Goal: Transaction & Acquisition: Download file/media

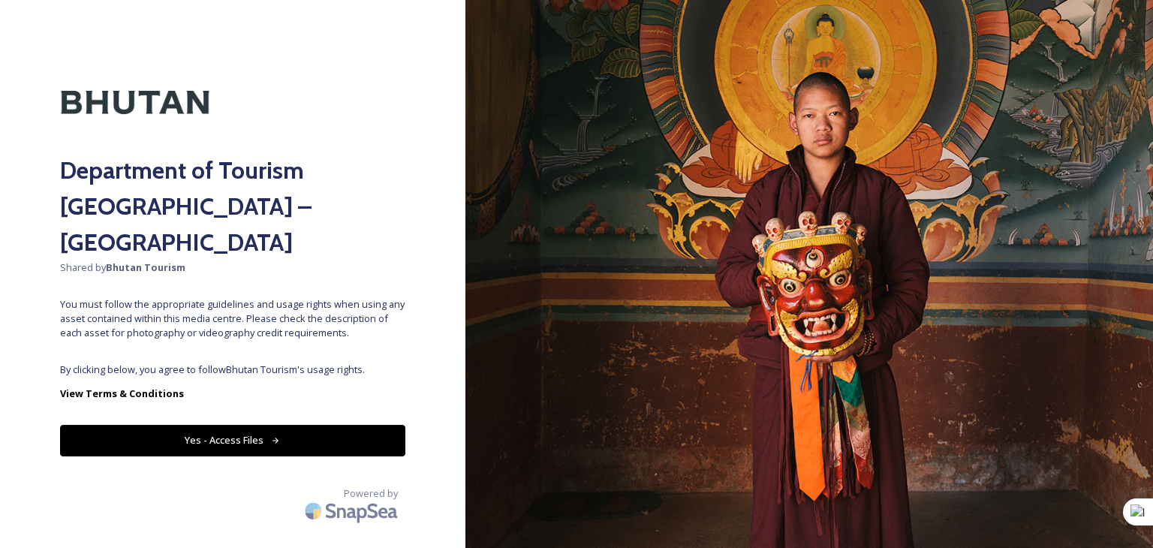
click at [237, 425] on button "Yes - Access Files" at bounding box center [232, 440] width 345 height 31
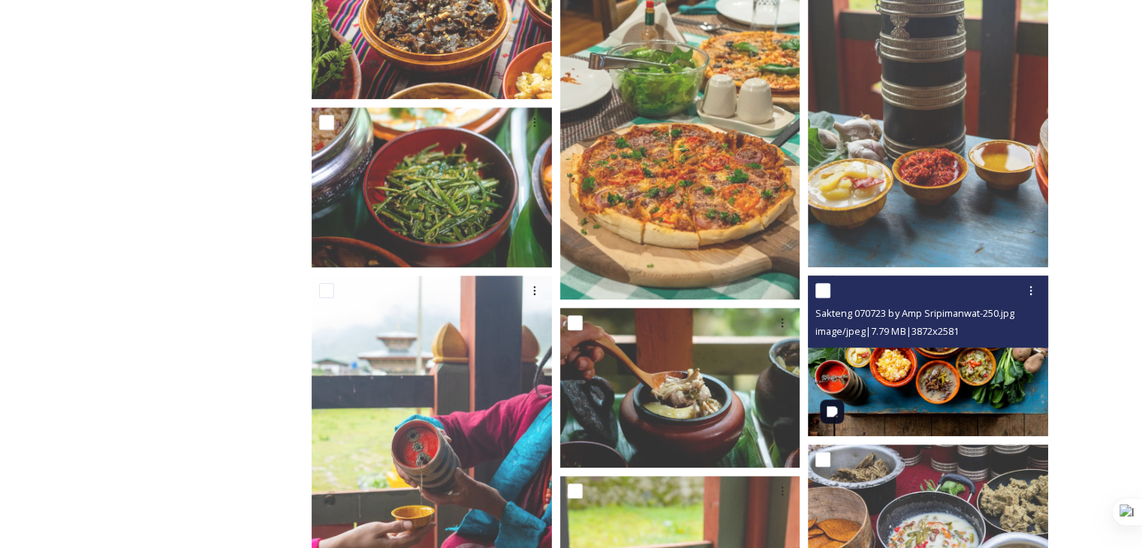
scroll to position [1426, 0]
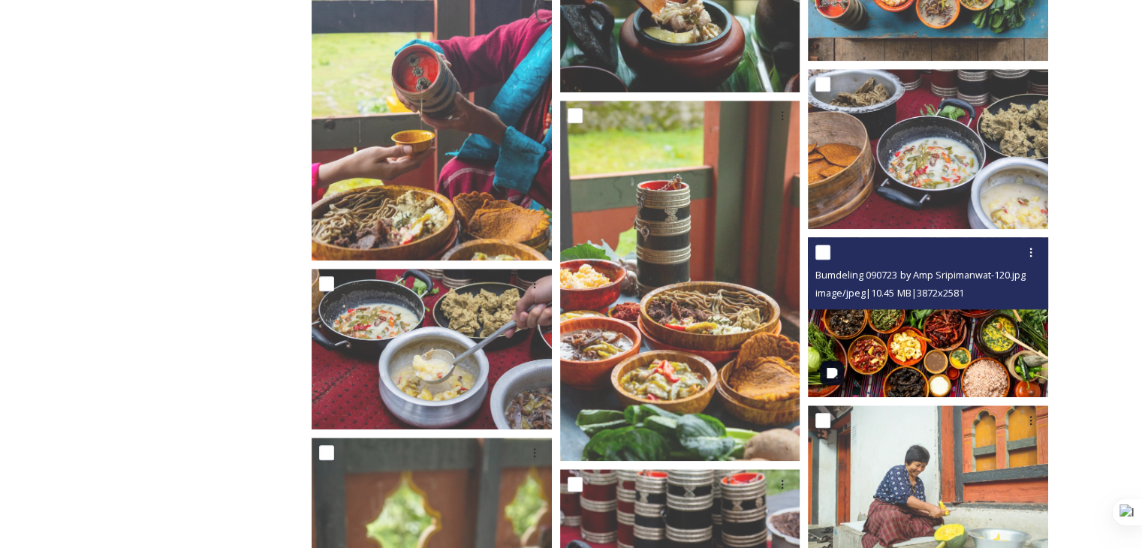
drag, startPoint x: 947, startPoint y: 333, endPoint x: 881, endPoint y: 321, distance: 67.9
click at [881, 321] on img at bounding box center [928, 317] width 240 height 160
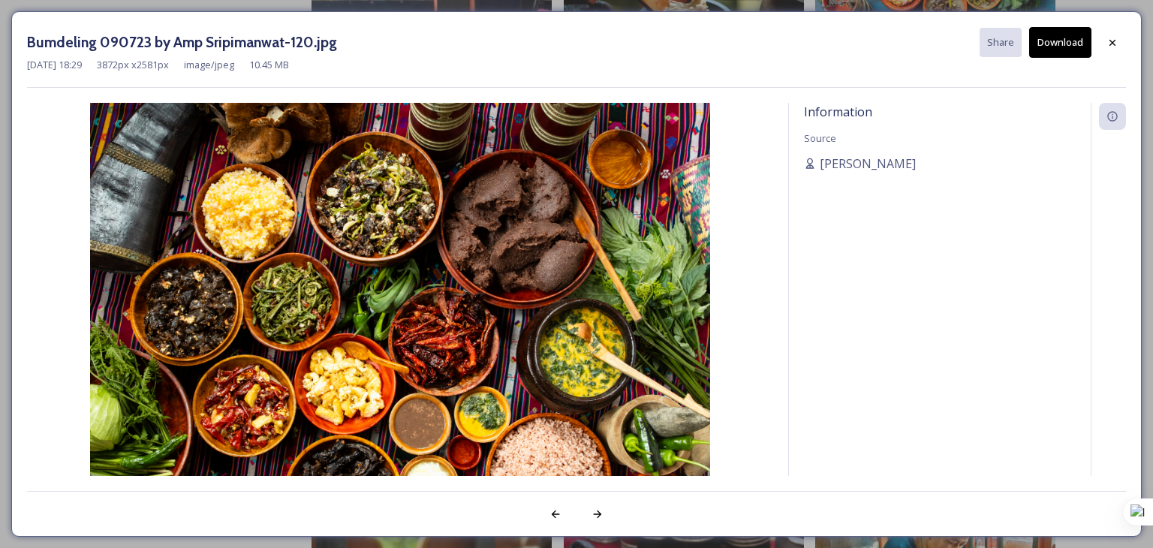
click at [1069, 38] on button "Download" at bounding box center [1060, 42] width 62 height 31
click at [219, 267] on img at bounding box center [400, 309] width 746 height 413
click at [1121, 45] on div at bounding box center [1112, 42] width 27 height 27
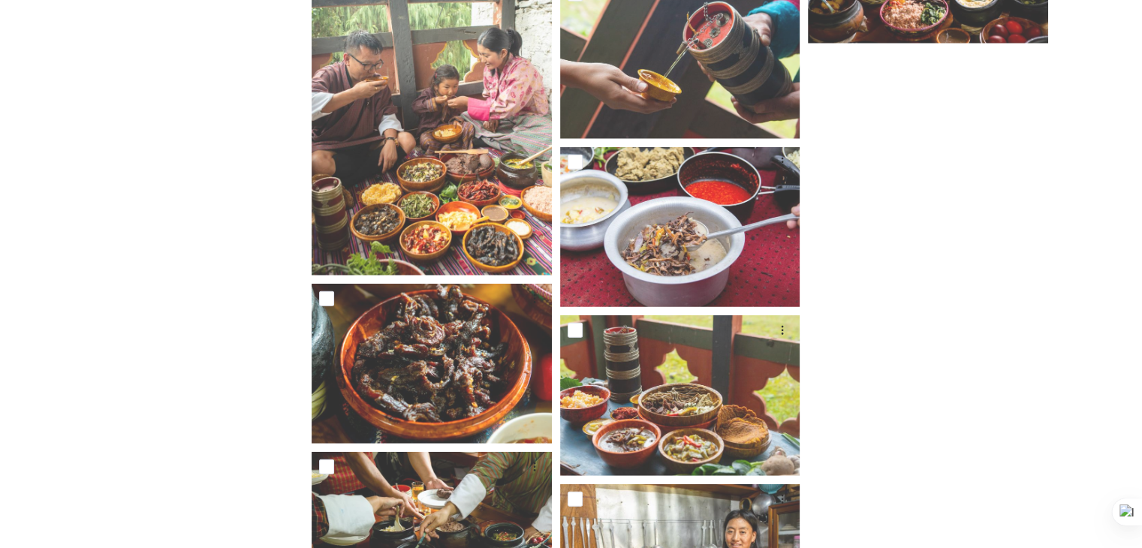
scroll to position [4162, 0]
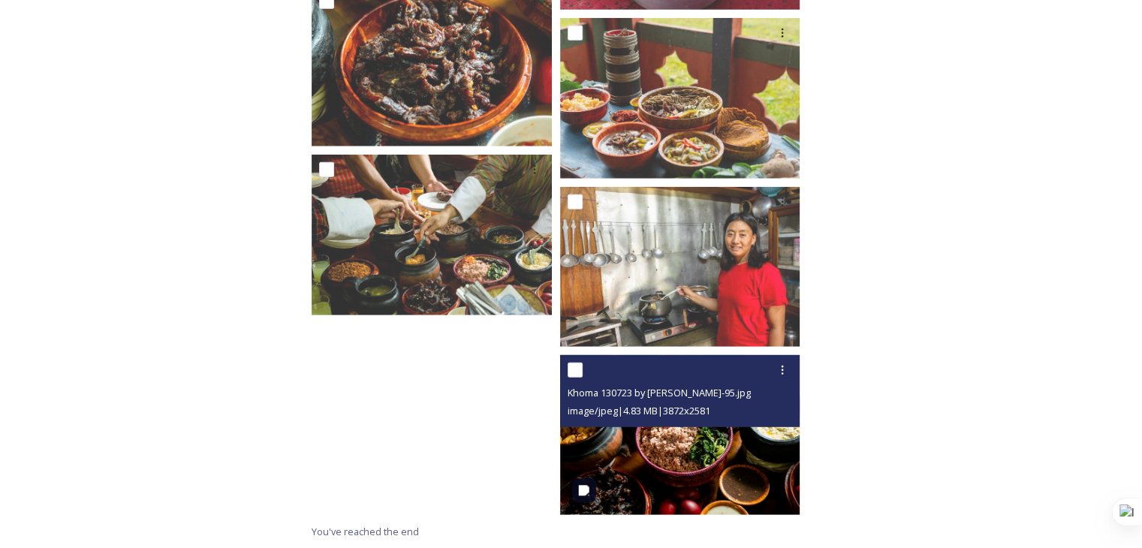
click at [708, 447] on img at bounding box center [680, 435] width 240 height 160
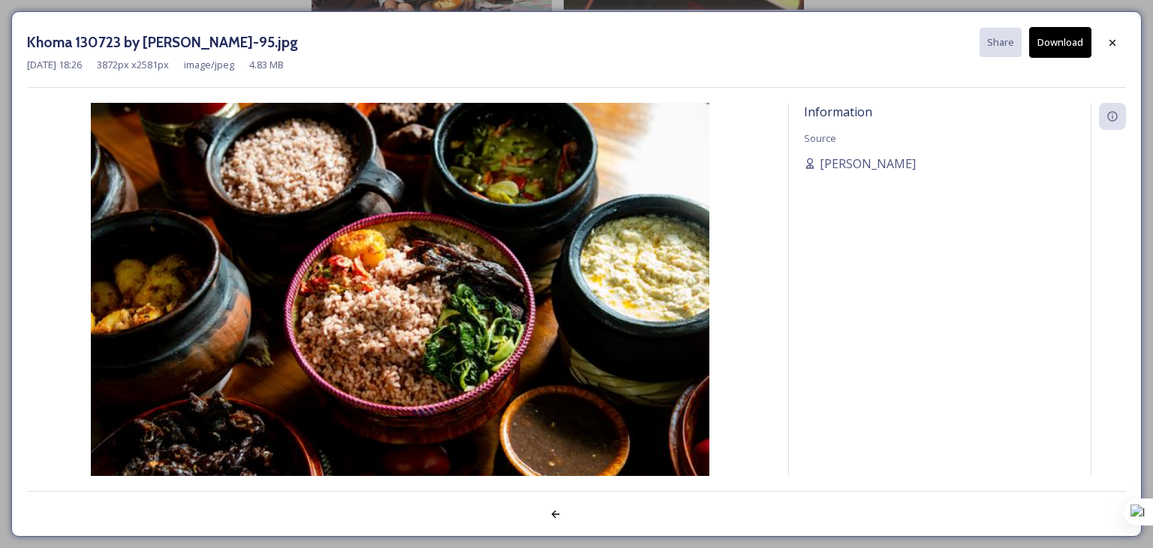
click at [1058, 47] on button "Download" at bounding box center [1060, 42] width 62 height 31
click at [1109, 46] on icon at bounding box center [1113, 43] width 12 height 12
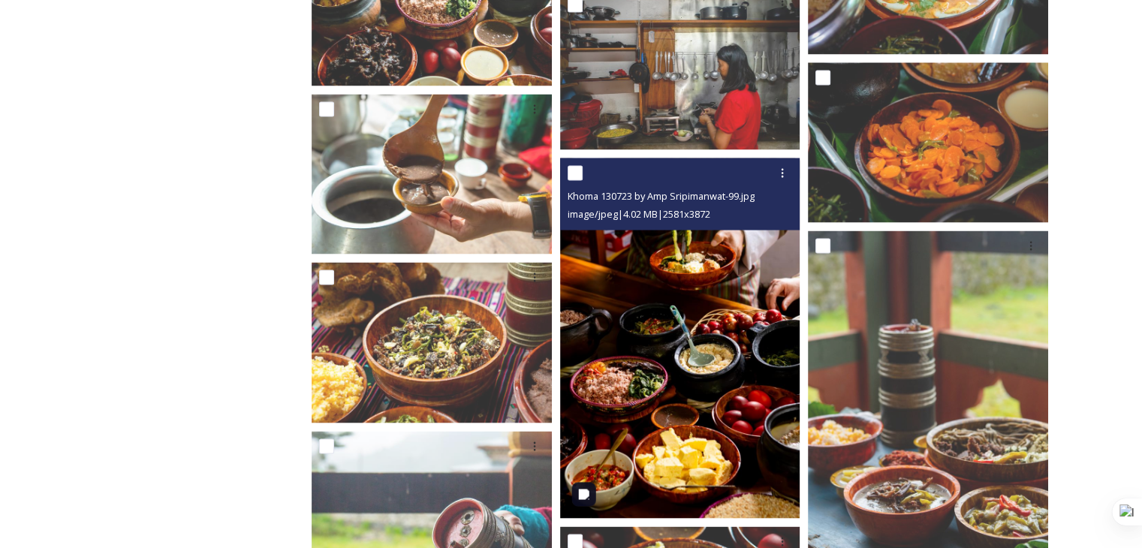
scroll to position [2811, 0]
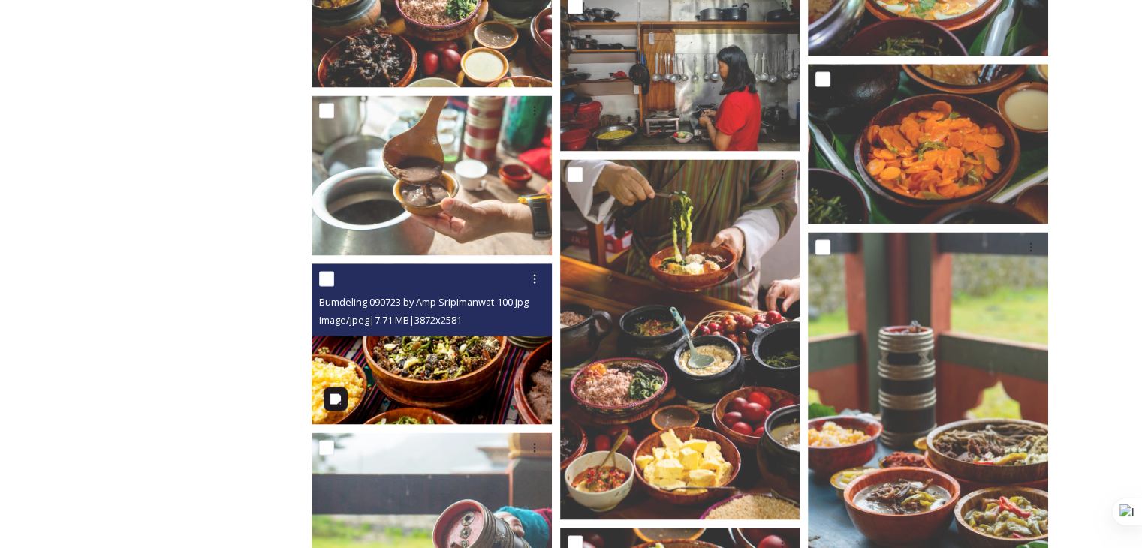
drag, startPoint x: 465, startPoint y: 347, endPoint x: 417, endPoint y: 361, distance: 49.4
click at [417, 361] on img at bounding box center [432, 344] width 240 height 160
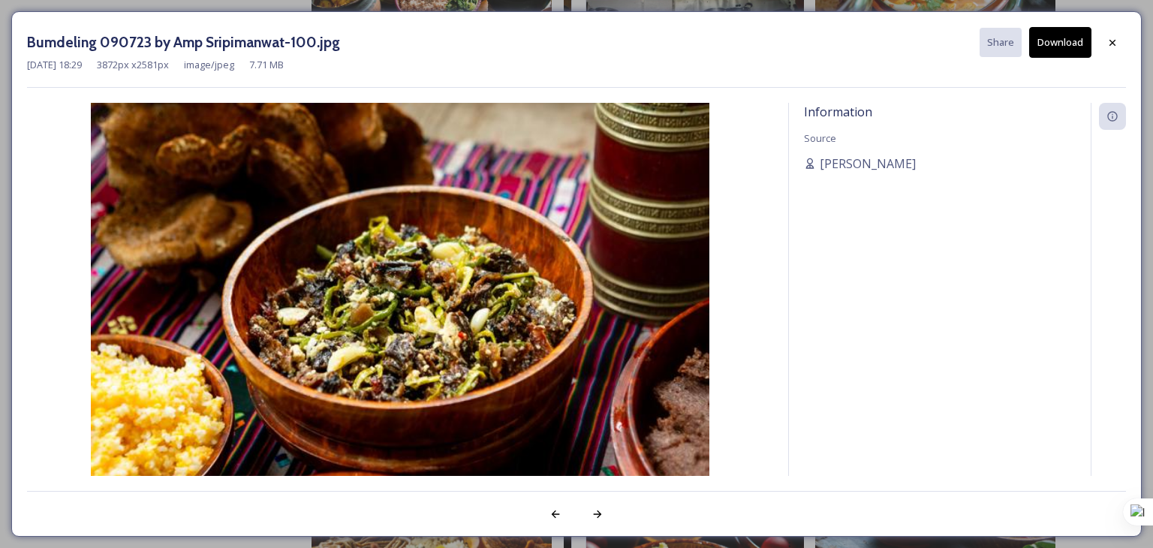
click at [1072, 48] on button "Download" at bounding box center [1060, 42] width 62 height 31
click at [251, 224] on img at bounding box center [400, 309] width 746 height 413
click at [1110, 45] on icon at bounding box center [1113, 43] width 12 height 12
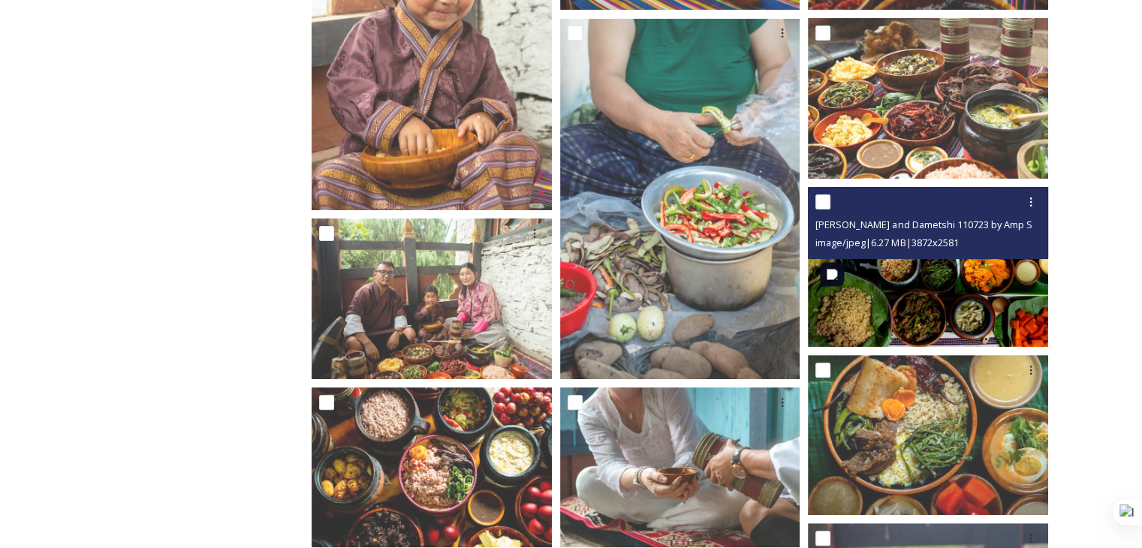
scroll to position [526, 0]
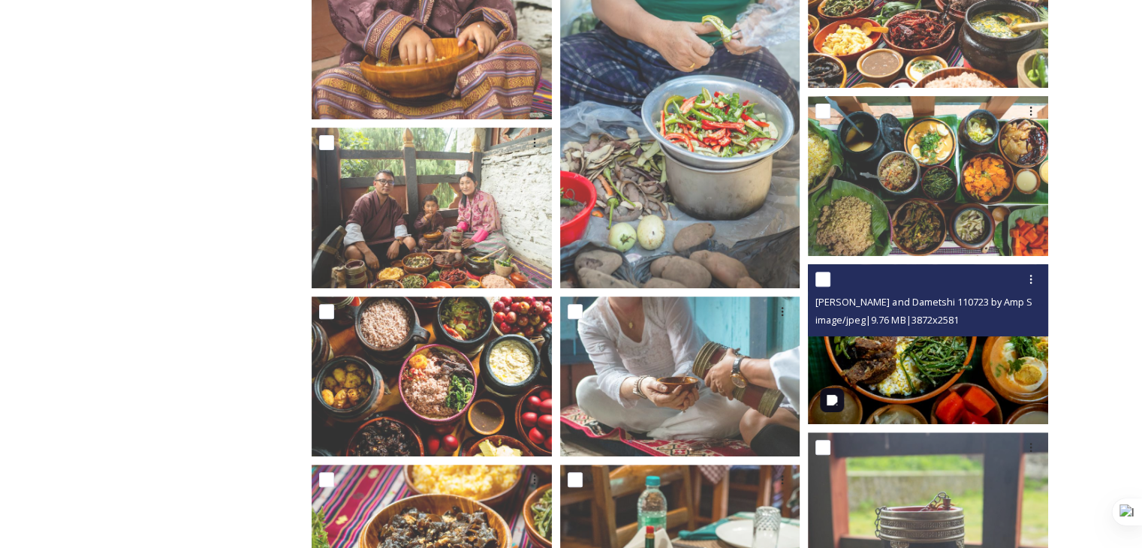
click at [921, 366] on img at bounding box center [928, 344] width 240 height 160
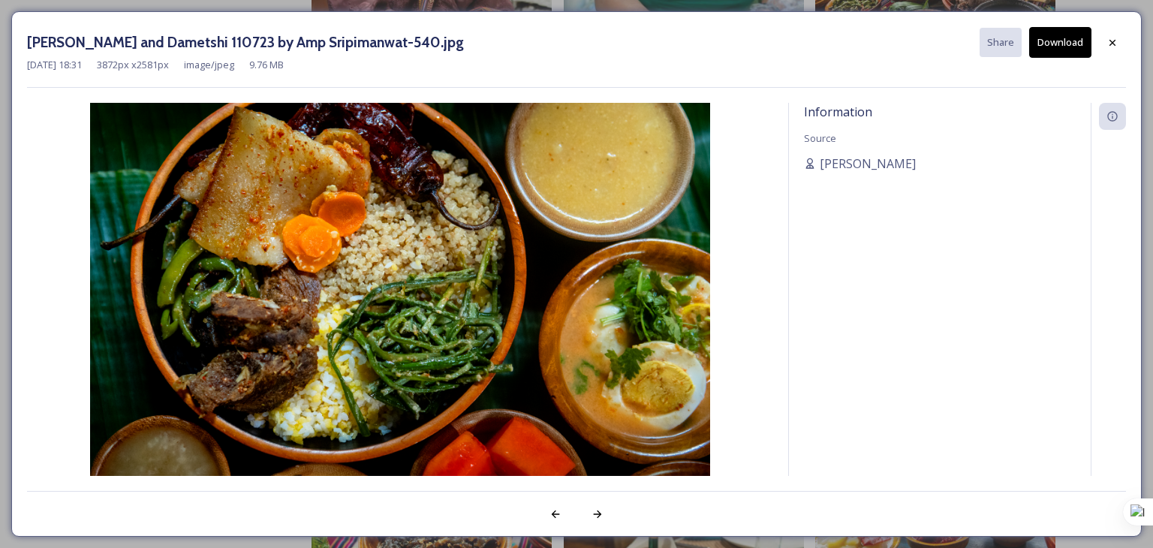
click at [1060, 45] on button "Download" at bounding box center [1060, 42] width 62 height 31
click at [1108, 38] on icon at bounding box center [1113, 43] width 12 height 12
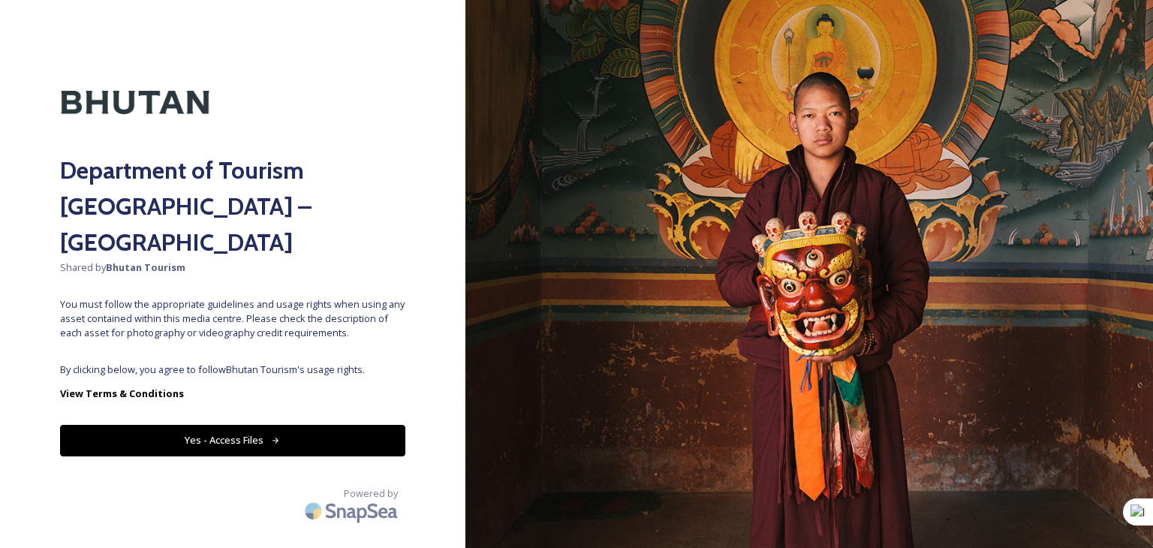
click at [174, 425] on button "Yes - Access Files" at bounding box center [232, 440] width 345 height 31
click at [228, 425] on button "Yes - Access Files" at bounding box center [232, 440] width 345 height 31
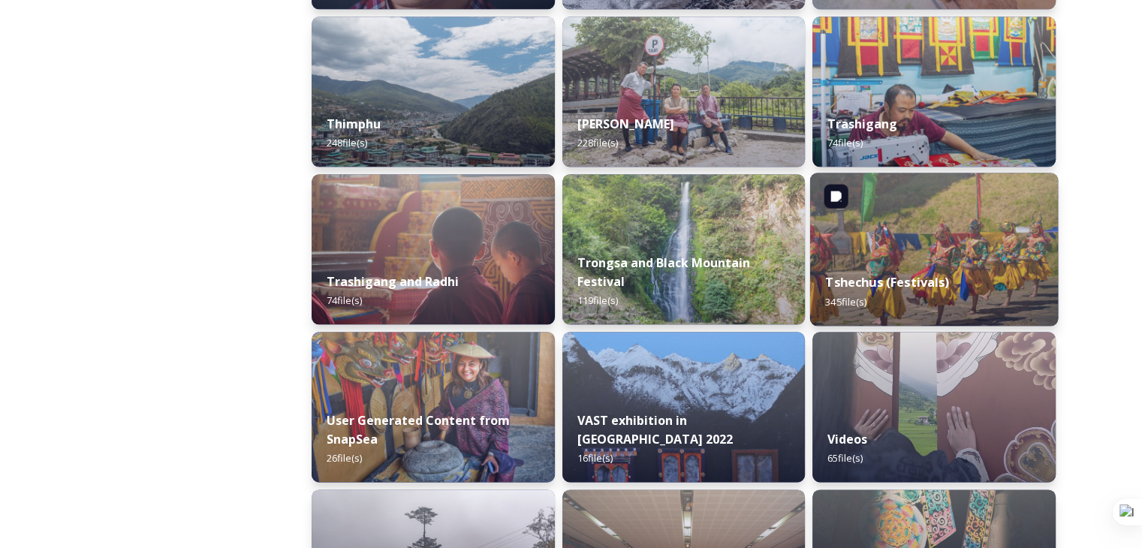
scroll to position [1802, 0]
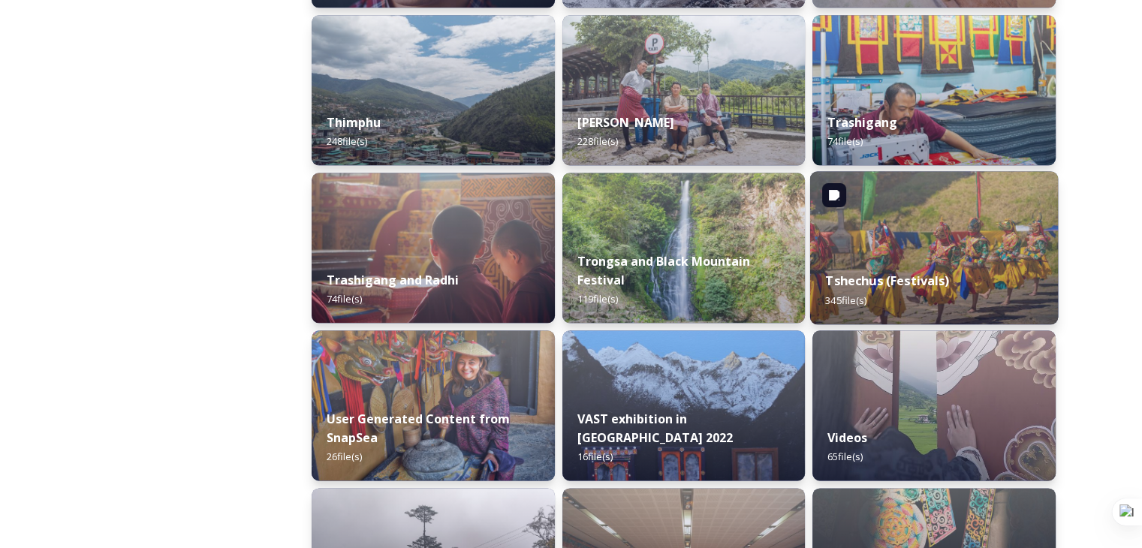
click at [886, 288] on strong "Tshechus (Festivals)" at bounding box center [888, 281] width 124 height 17
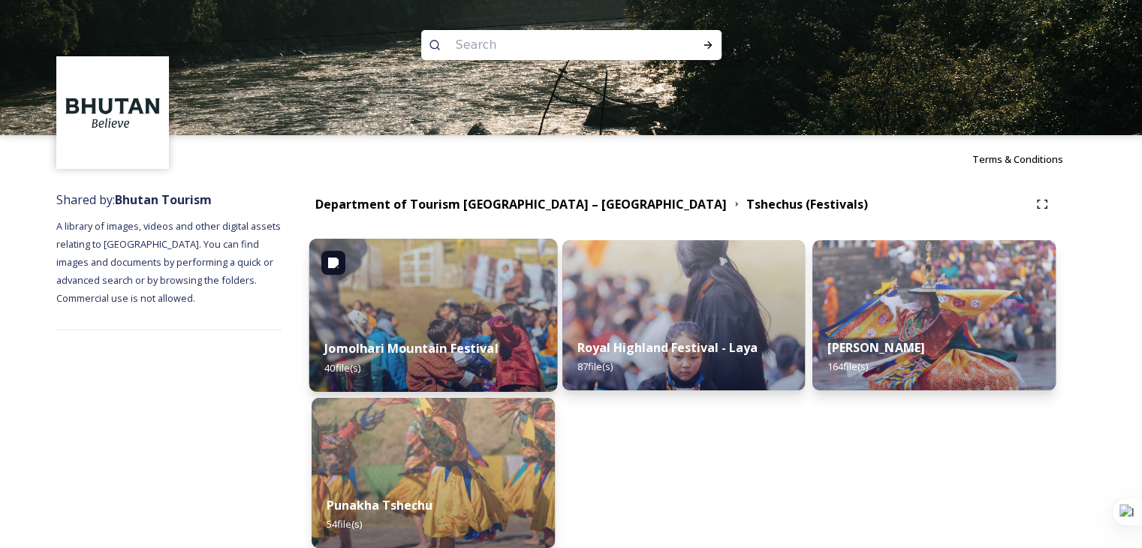
click at [497, 297] on img at bounding box center [433, 315] width 248 height 153
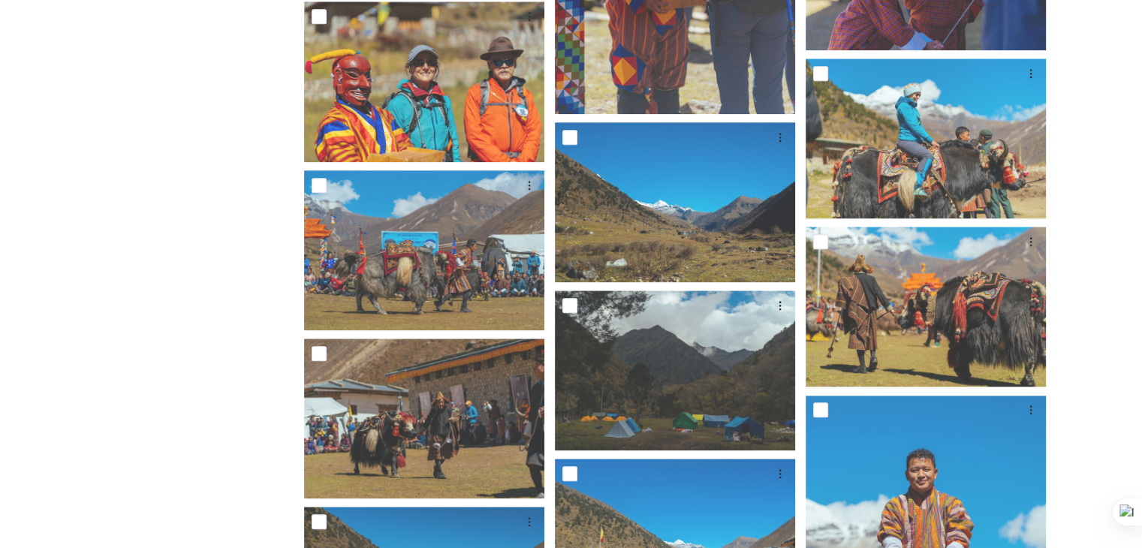
scroll to position [1501, 0]
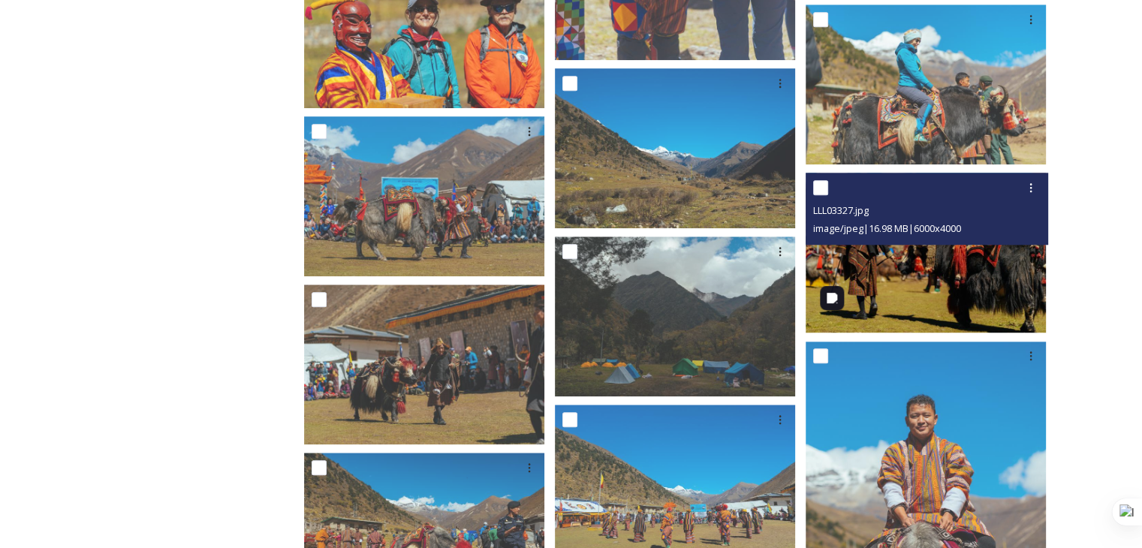
click at [977, 272] on img at bounding box center [926, 253] width 240 height 160
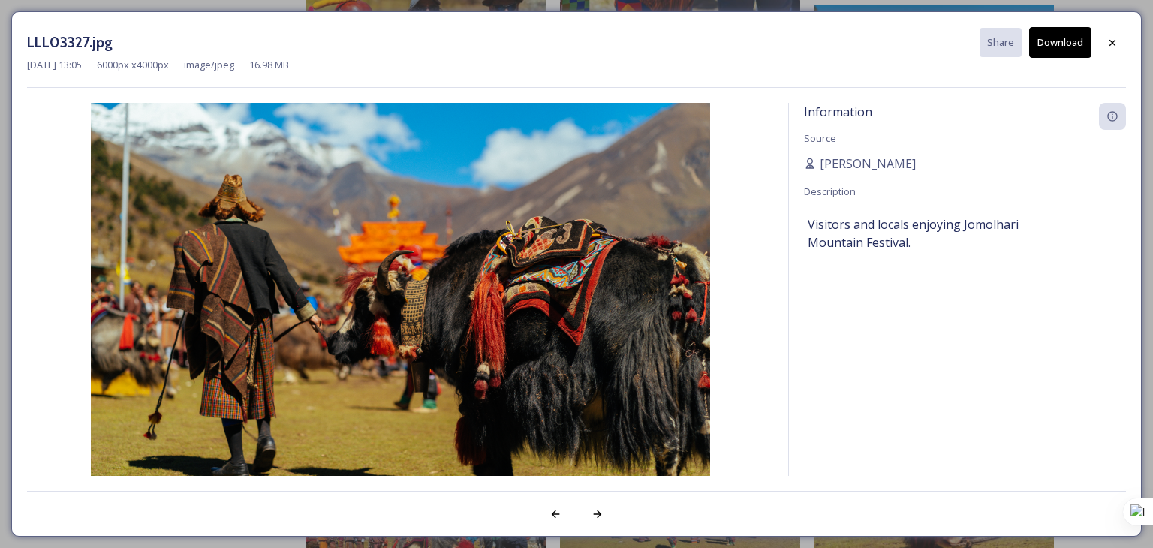
click at [1075, 54] on button "Download" at bounding box center [1060, 42] width 62 height 31
click at [1111, 42] on icon at bounding box center [1113, 43] width 12 height 12
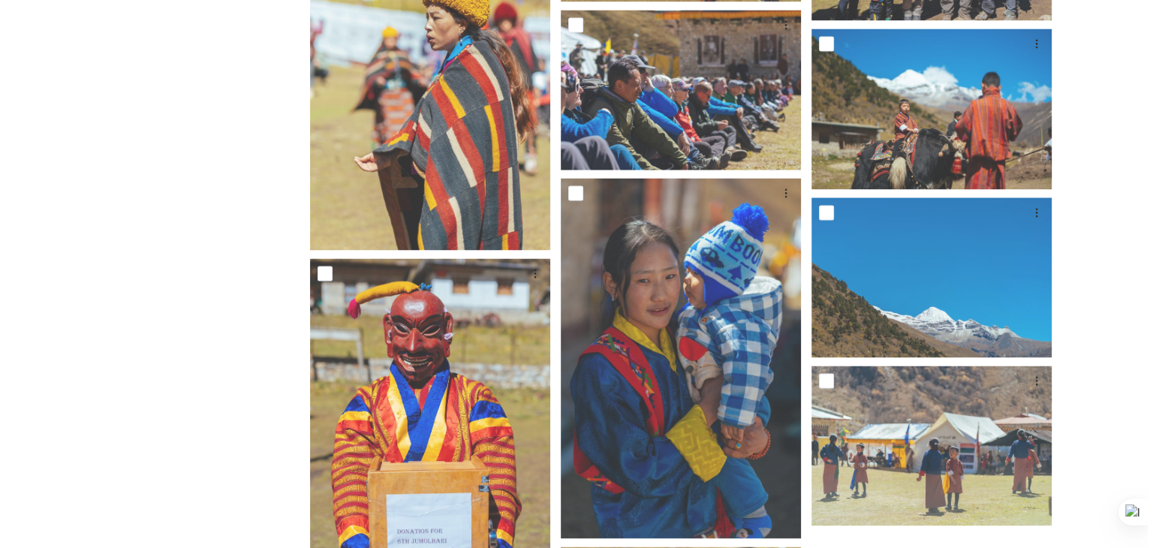
scroll to position [2101, 0]
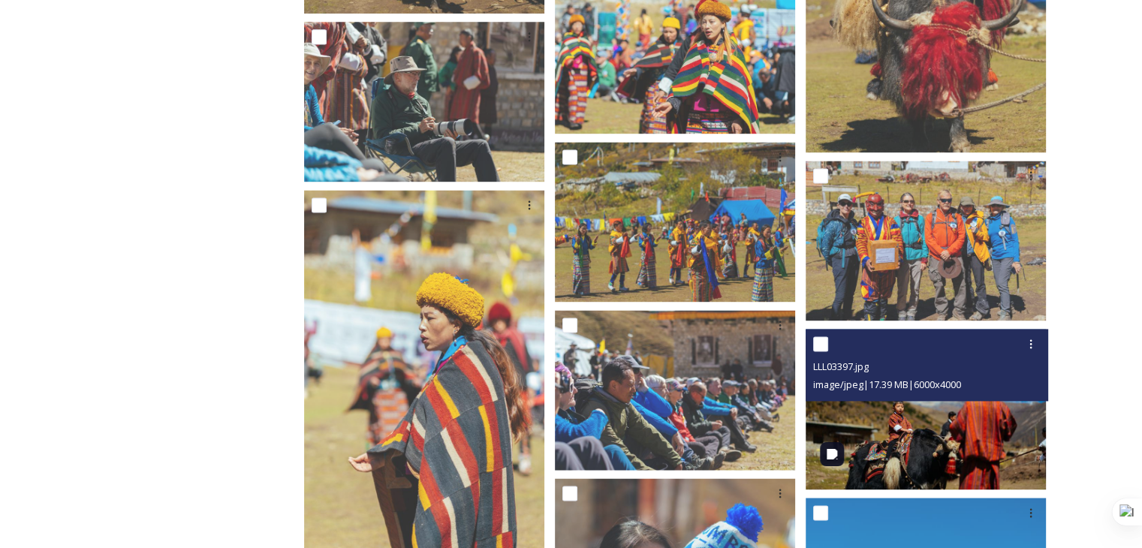
click at [948, 393] on img at bounding box center [926, 409] width 240 height 160
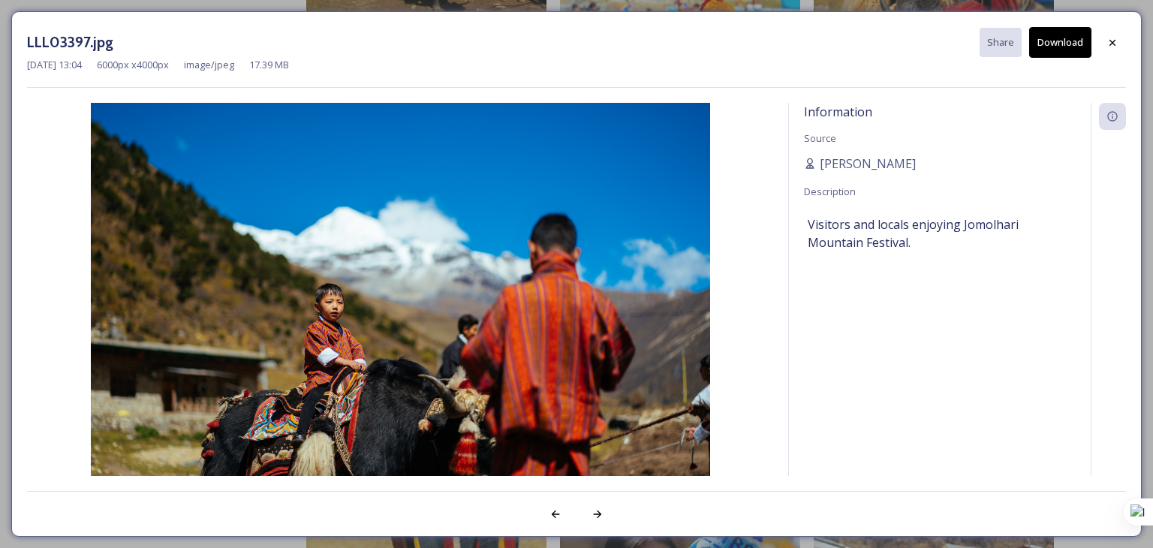
click at [1062, 52] on button "Download" at bounding box center [1060, 42] width 62 height 31
